Goal: Information Seeking & Learning: Stay updated

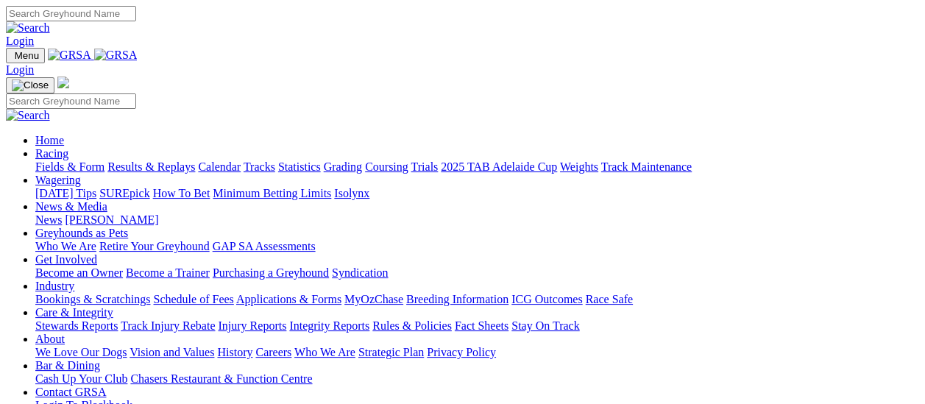
click at [156, 160] on link "Results & Replays" at bounding box center [151, 166] width 88 height 13
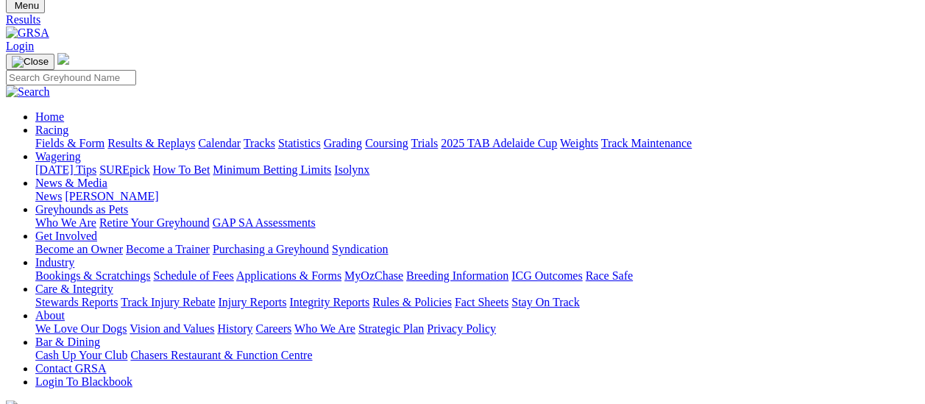
scroll to position [74, 0]
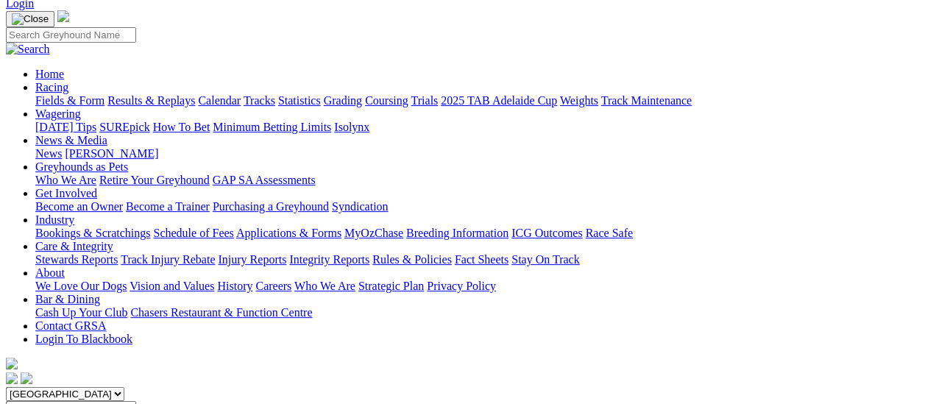
scroll to position [74, 0]
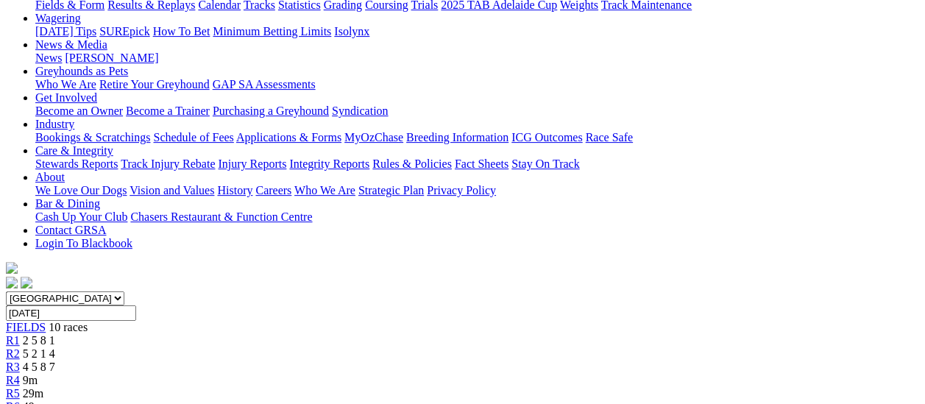
scroll to position [147, 0]
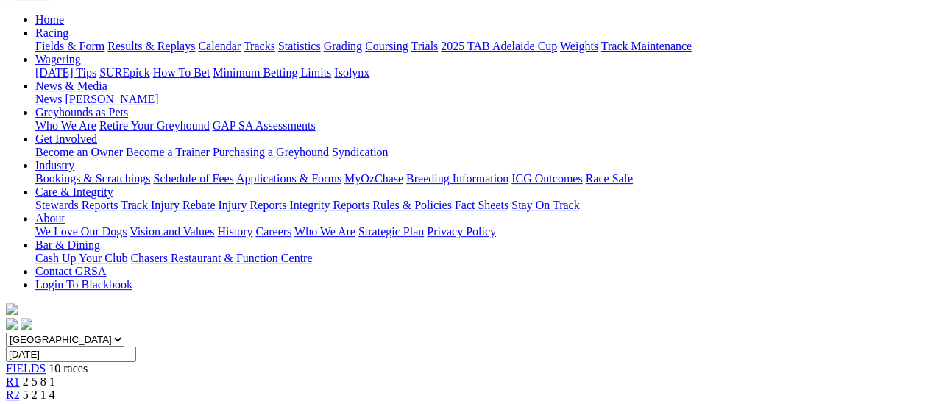
click at [20, 375] on span "R1" at bounding box center [13, 381] width 14 height 13
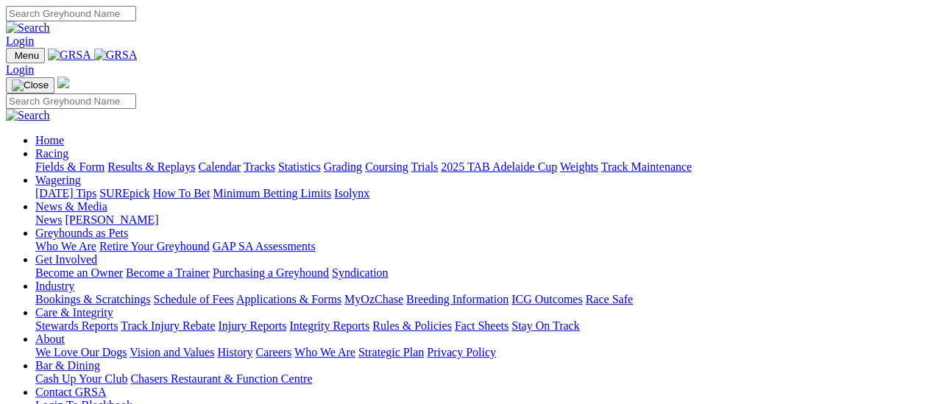
click at [169, 160] on link "Results & Replays" at bounding box center [151, 166] width 88 height 13
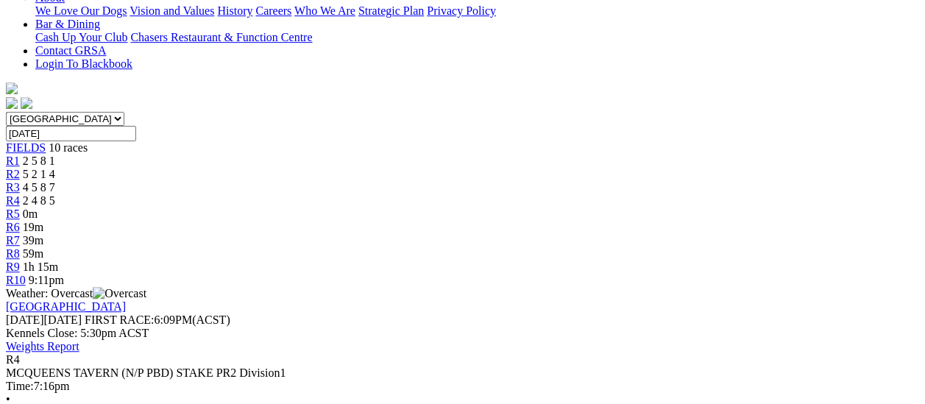
scroll to position [147, 0]
